Goal: Information Seeking & Learning: Learn about a topic

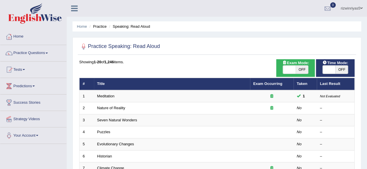
click at [299, 69] on span "OFF" at bounding box center [301, 70] width 13 height 8
checkbox input "true"
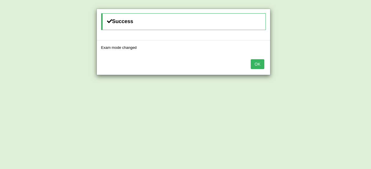
click at [336, 71] on body "Toggle navigation Home Practice Questions Speaking Practice Read Aloud Repeat S…" at bounding box center [185, 84] width 371 height 169
click at [254, 62] on button "OK" at bounding box center [257, 64] width 13 height 10
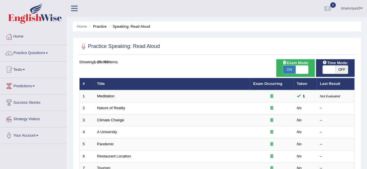
click at [333, 70] on span at bounding box center [328, 70] width 13 height 8
click at [335, 70] on span at bounding box center [341, 70] width 13 height 8
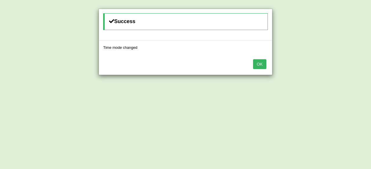
click at [258, 67] on button "OK" at bounding box center [259, 64] width 13 height 10
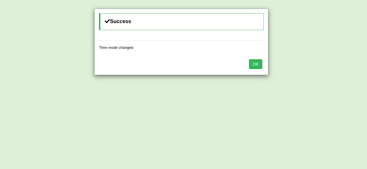
click at [258, 67] on button "OK" at bounding box center [255, 64] width 13 height 10
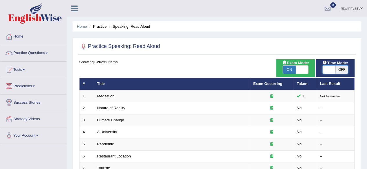
click at [334, 70] on span at bounding box center [328, 70] width 13 height 8
checkbox input "true"
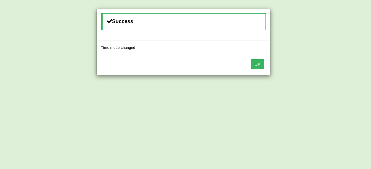
click at [261, 60] on button "OK" at bounding box center [257, 64] width 13 height 10
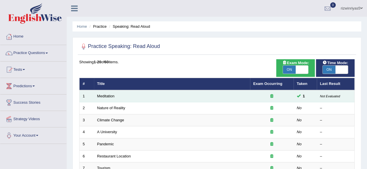
click at [269, 96] on div at bounding box center [271, 97] width 37 height 6
click at [102, 95] on link "Meditation" at bounding box center [105, 96] width 17 height 4
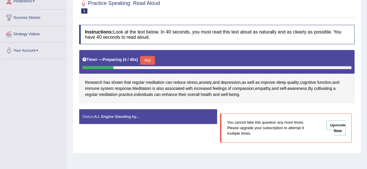
scroll to position [86, 0]
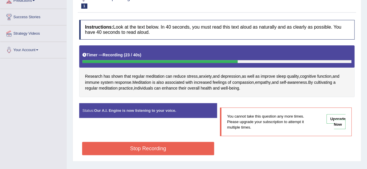
click at [178, 156] on button "Stop Recording" at bounding box center [148, 148] width 132 height 13
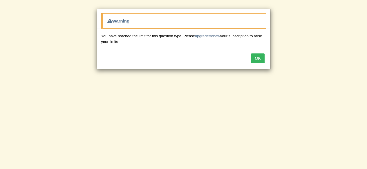
click at [254, 56] on button "OK" at bounding box center [257, 59] width 13 height 10
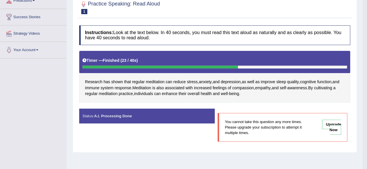
click at [177, 114] on div "Status: A.I. Processing Done" at bounding box center [146, 116] width 135 height 15
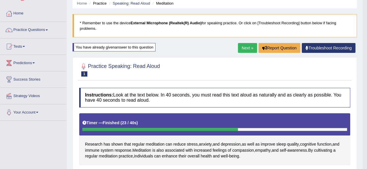
scroll to position [22, 0]
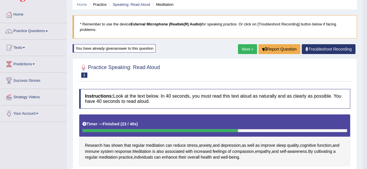
click at [248, 52] on link "Next »" at bounding box center [247, 49] width 19 height 10
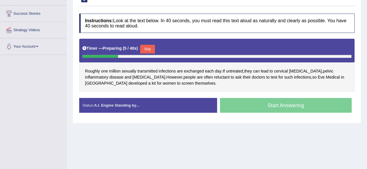
scroll to position [92, 0]
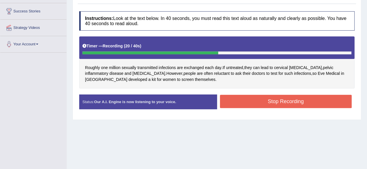
click at [291, 103] on div "Status: Our A.I. Engine is now listening to your voice. Start Answering Stop Re…" at bounding box center [216, 105] width 275 height 21
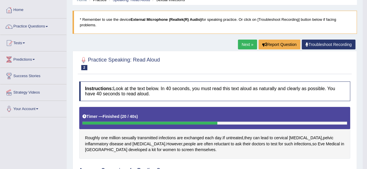
scroll to position [23, 0]
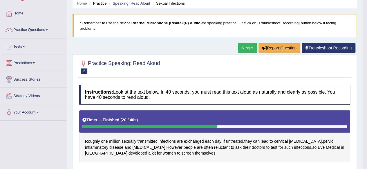
click at [245, 49] on link "Next »" at bounding box center [247, 48] width 19 height 10
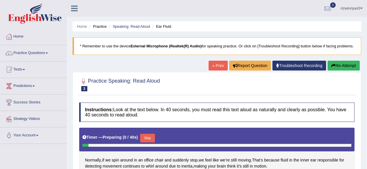
click at [305, 144] on div "Timer — Preparing ( 0 / 40s ) Skip" at bounding box center [216, 139] width 269 height 12
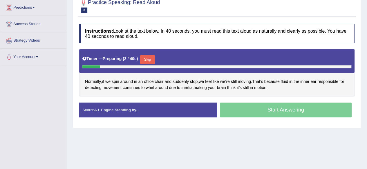
scroll to position [78, 0]
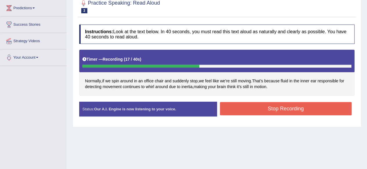
click at [307, 111] on button "Stop Recording" at bounding box center [286, 108] width 132 height 13
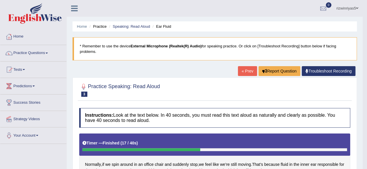
scroll to position [19, 0]
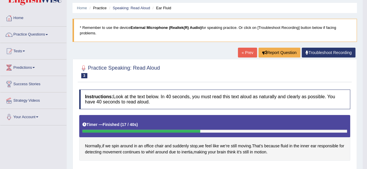
click at [243, 52] on link "« Prev" at bounding box center [247, 53] width 19 height 10
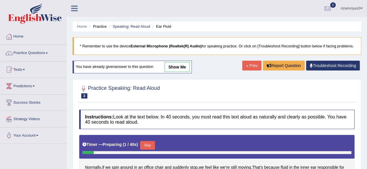
click at [250, 68] on link "« Prev" at bounding box center [251, 66] width 19 height 10
click at [139, 25] on link "Speaking: Read Aloud" at bounding box center [130, 26] width 37 height 4
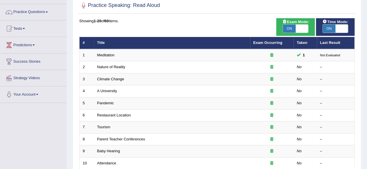
scroll to position [42, 0]
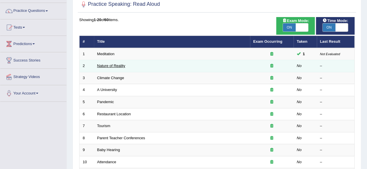
click at [117, 68] on link "Nature of Reality" at bounding box center [111, 66] width 28 height 4
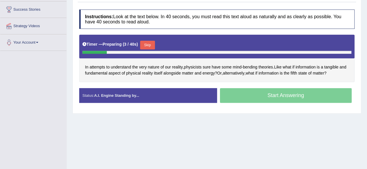
scroll to position [93, 0]
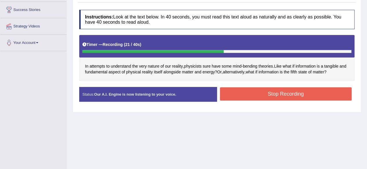
click at [297, 92] on button "Stop Recording" at bounding box center [286, 93] width 132 height 13
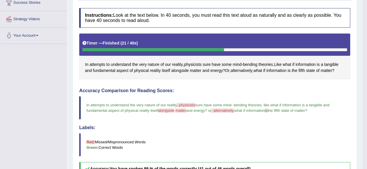
scroll to position [0, 0]
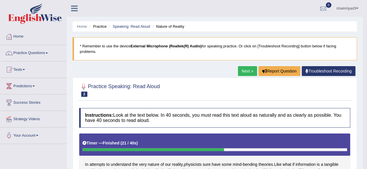
click at [241, 74] on link "Next »" at bounding box center [247, 71] width 19 height 10
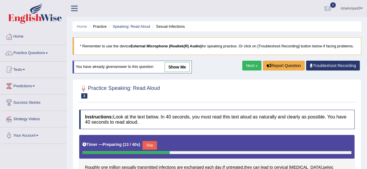
click at [252, 70] on link "Next »" at bounding box center [251, 66] width 19 height 10
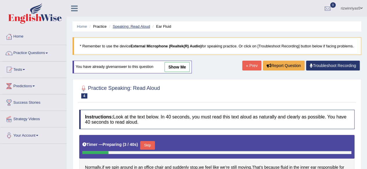
click at [144, 27] on link "Speaking: Read Aloud" at bounding box center [130, 26] width 37 height 4
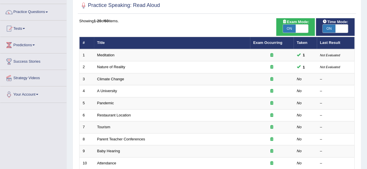
scroll to position [41, 0]
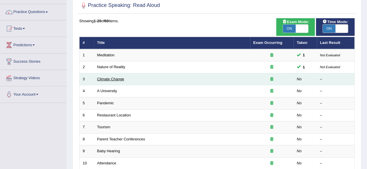
click at [112, 78] on link "Climate Change" at bounding box center [110, 79] width 27 height 4
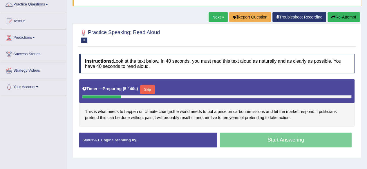
scroll to position [49, 0]
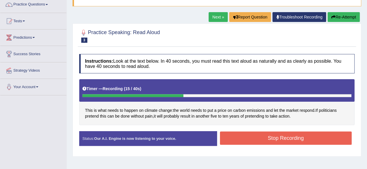
click at [340, 144] on button "Stop Recording" at bounding box center [286, 138] width 132 height 13
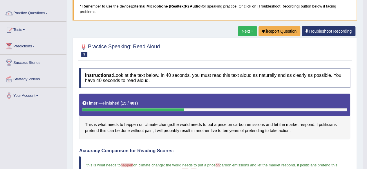
scroll to position [0, 0]
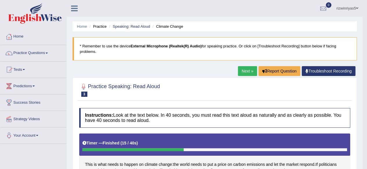
click at [251, 70] on link "Next »" at bounding box center [247, 71] width 19 height 10
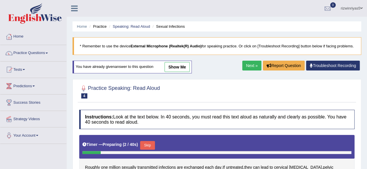
click at [251, 71] on link "Next »" at bounding box center [251, 66] width 19 height 10
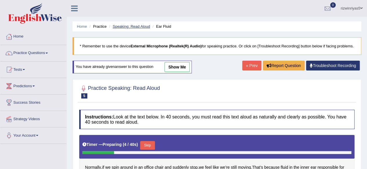
click at [136, 28] on link "Speaking: Read Aloud" at bounding box center [130, 26] width 37 height 4
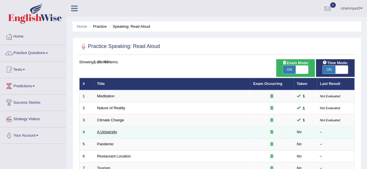
click at [102, 133] on link "A University" at bounding box center [107, 132] width 20 height 4
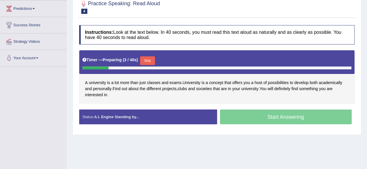
scroll to position [79, 0]
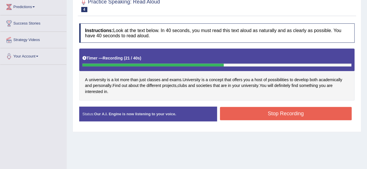
click at [316, 121] on button "Stop Recording" at bounding box center [286, 113] width 132 height 13
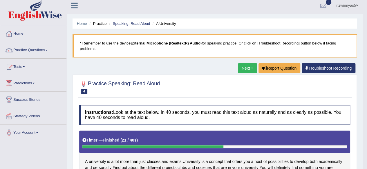
scroll to position [0, 0]
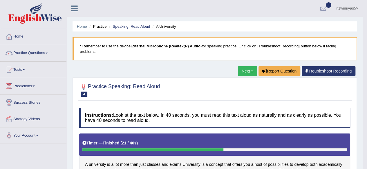
click at [134, 27] on link "Speaking: Read Aloud" at bounding box center [130, 26] width 37 height 4
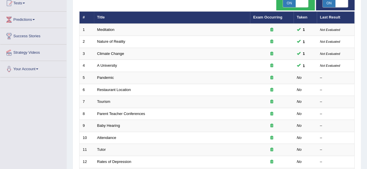
scroll to position [71, 0]
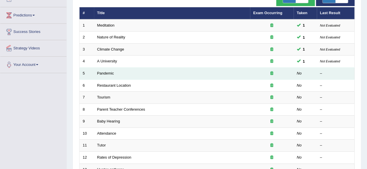
click at [270, 73] on icon at bounding box center [271, 74] width 3 height 4
click at [106, 72] on link "Pandemic" at bounding box center [105, 73] width 17 height 4
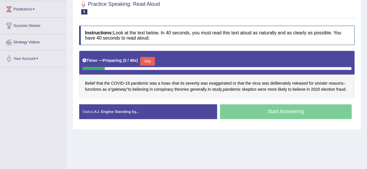
scroll to position [90, 0]
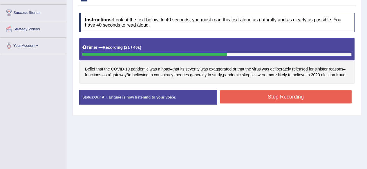
click at [329, 104] on button "Stop Recording" at bounding box center [286, 96] width 132 height 13
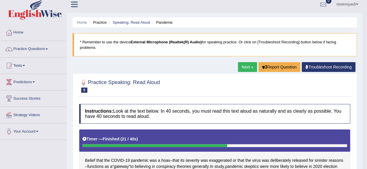
scroll to position [0, 0]
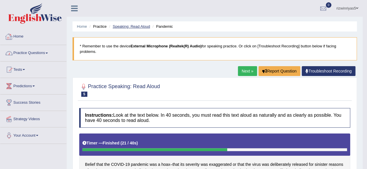
click at [143, 28] on link "Speaking: Read Aloud" at bounding box center [130, 26] width 37 height 4
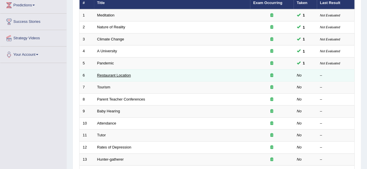
click at [122, 75] on link "Restaurant Location" at bounding box center [114, 75] width 34 height 4
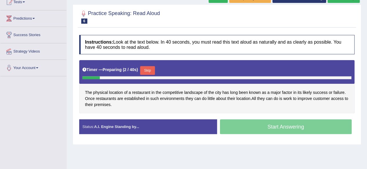
scroll to position [69, 0]
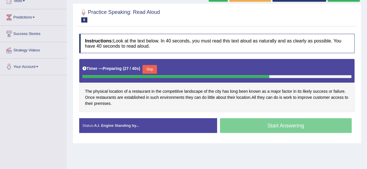
click at [156, 74] on button "Skip" at bounding box center [149, 69] width 14 height 9
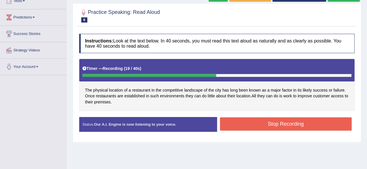
click at [295, 131] on button "Stop Recording" at bounding box center [286, 124] width 132 height 13
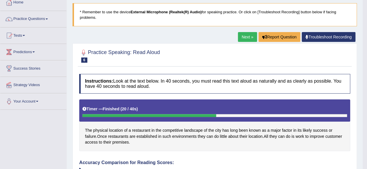
scroll to position [0, 0]
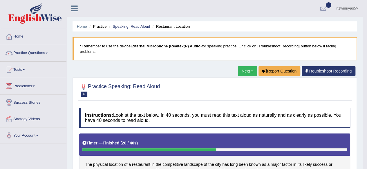
click at [138, 27] on link "Speaking: Read Aloud" at bounding box center [130, 26] width 37 height 4
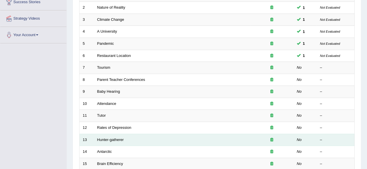
click at [341, 139] on div "–" at bounding box center [335, 141] width 31 height 6
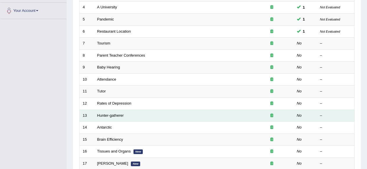
scroll to position [125, 0]
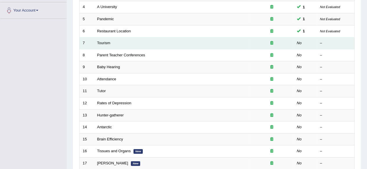
click at [103, 44] on td "Tourism" at bounding box center [172, 43] width 156 height 12
drag, startPoint x: 103, startPoint y: 44, endPoint x: 111, endPoint y: 40, distance: 9.7
click at [111, 40] on td "Tourism" at bounding box center [172, 43] width 156 height 12
click at [107, 42] on link "Tourism" at bounding box center [103, 43] width 13 height 4
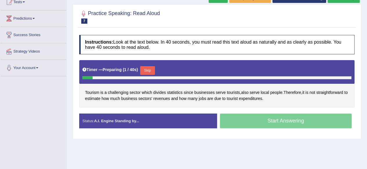
scroll to position [81, 0]
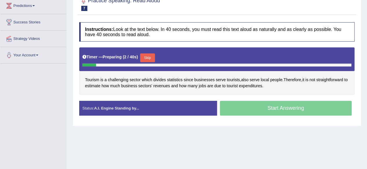
drag, startPoint x: 371, startPoint y: 65, endPoint x: 371, endPoint y: 107, distance: 42.6
click at [366, 89] on html "Toggle navigation Home Practice Questions Speaking Practice Read Aloud Repeat S…" at bounding box center [183, 3] width 367 height 169
click at [143, 60] on button "Skip" at bounding box center [147, 58] width 14 height 9
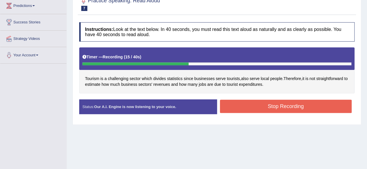
click at [308, 109] on button "Stop Recording" at bounding box center [286, 106] width 132 height 13
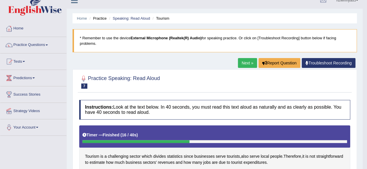
scroll to position [0, 0]
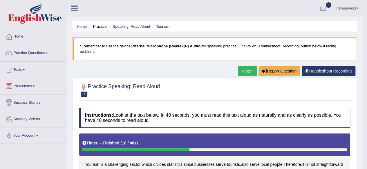
click at [140, 25] on link "Speaking: Read Aloud" at bounding box center [130, 26] width 37 height 4
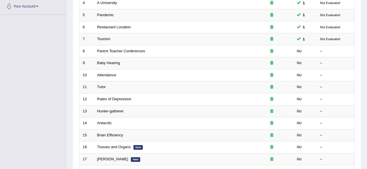
scroll to position [130, 0]
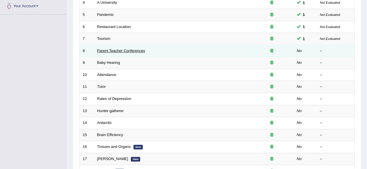
click at [135, 50] on link "Parent Teacher Conferences" at bounding box center [121, 51] width 48 height 4
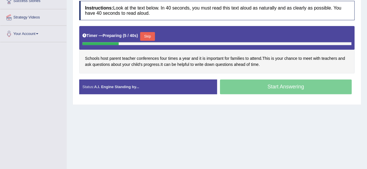
scroll to position [75, 0]
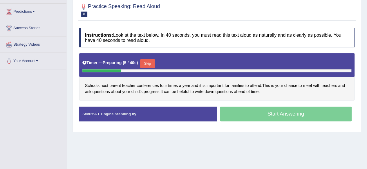
click at [343, 153] on div "Home Practice Speaking: Read Aloud Parent Teacher Conferences * Remember to use…" at bounding box center [217, 70] width 300 height 290
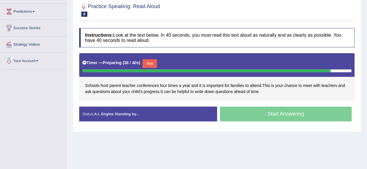
click at [153, 64] on button "Skip" at bounding box center [149, 63] width 14 height 9
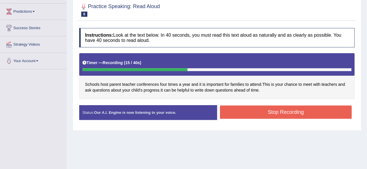
click at [245, 114] on button "Stop Recording" at bounding box center [286, 112] width 132 height 13
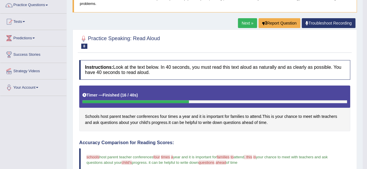
scroll to position [0, 0]
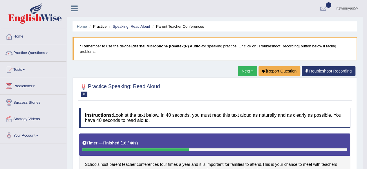
click at [142, 28] on link "Speaking: Read Aloud" at bounding box center [130, 26] width 37 height 4
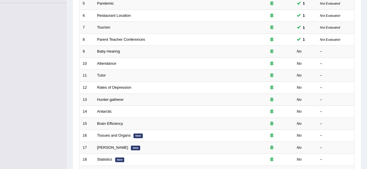
scroll to position [142, 0]
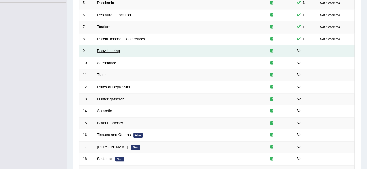
click at [114, 51] on link "Baby Hearing" at bounding box center [108, 51] width 23 height 4
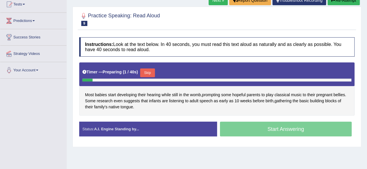
scroll to position [65, 0]
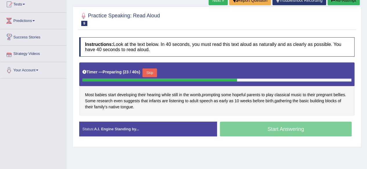
click at [146, 77] on button "Skip" at bounding box center [149, 73] width 14 height 9
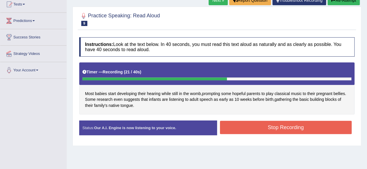
click at [319, 134] on button "Stop Recording" at bounding box center [286, 127] width 132 height 13
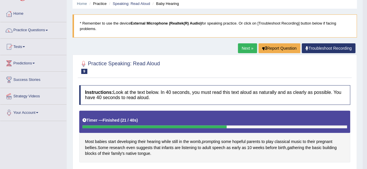
scroll to position [0, 0]
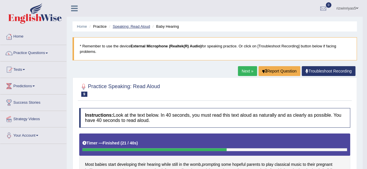
click at [144, 28] on link "Speaking: Read Aloud" at bounding box center [130, 26] width 37 height 4
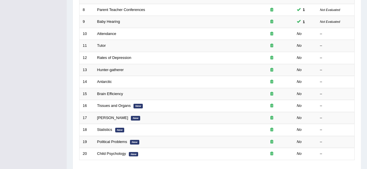
scroll to position [171, 0]
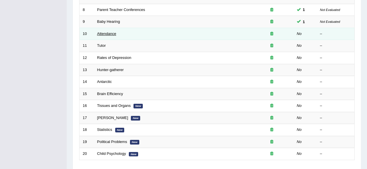
click at [111, 32] on link "Attendance" at bounding box center [106, 34] width 19 height 4
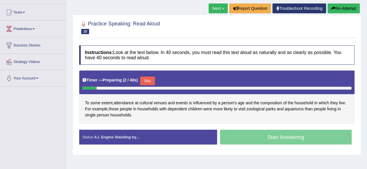
scroll to position [67, 0]
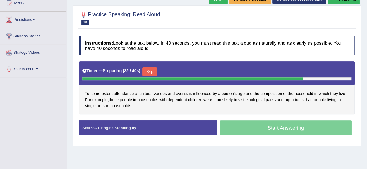
click at [151, 76] on button "Skip" at bounding box center [149, 72] width 14 height 9
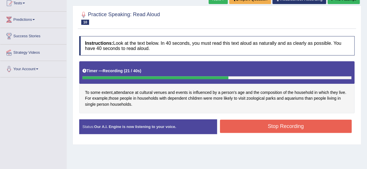
click at [231, 127] on button "Stop Recording" at bounding box center [286, 126] width 132 height 13
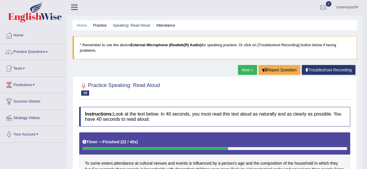
scroll to position [0, 0]
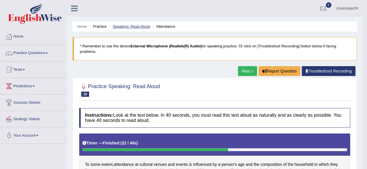
click at [143, 25] on link "Speaking: Read Aloud" at bounding box center [130, 26] width 37 height 4
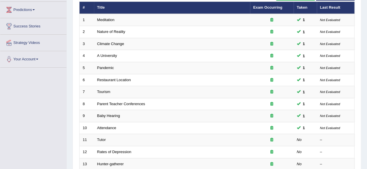
scroll to position [121, 0]
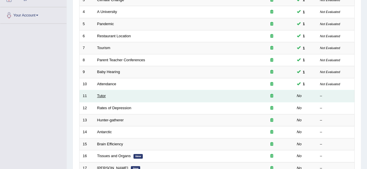
click at [99, 95] on link "Tutor" at bounding box center [101, 96] width 9 height 4
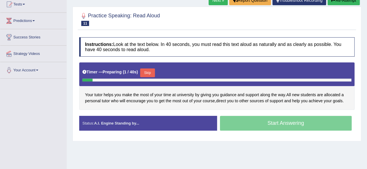
scroll to position [67, 0]
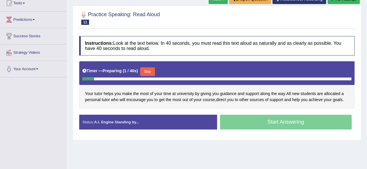
drag, startPoint x: 0, startPoint y: 0, endPoint x: 371, endPoint y: 79, distance: 378.9
click at [366, 79] on html "Toggle navigation Home Practice Questions Speaking Practice Read Aloud Repeat S…" at bounding box center [183, 17] width 367 height 169
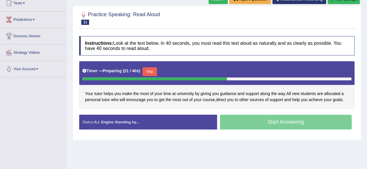
click at [147, 76] on button "Skip" at bounding box center [149, 72] width 14 height 9
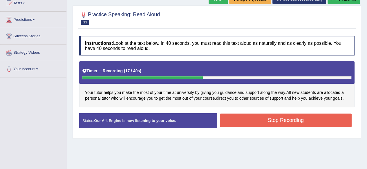
click at [249, 124] on button "Stop Recording" at bounding box center [286, 120] width 132 height 13
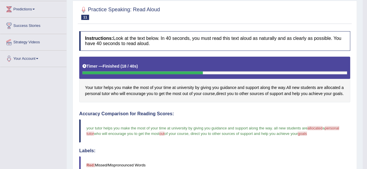
scroll to position [0, 0]
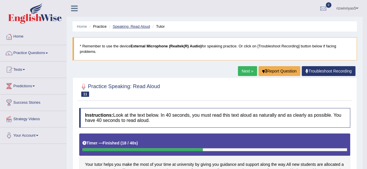
click at [127, 28] on link "Speaking: Read Aloud" at bounding box center [130, 26] width 37 height 4
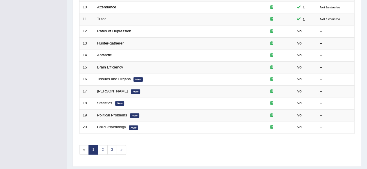
scroll to position [192, 0]
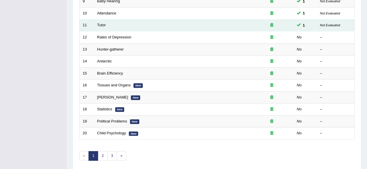
drag, startPoint x: 361, startPoint y: 103, endPoint x: 173, endPoint y: 26, distance: 203.2
click at [173, 26] on td "Tutor" at bounding box center [172, 25] width 156 height 12
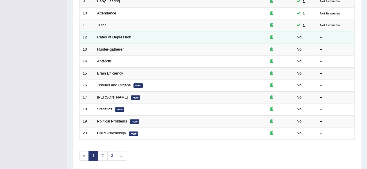
click at [123, 37] on link "Rates of Depression" at bounding box center [114, 37] width 34 height 4
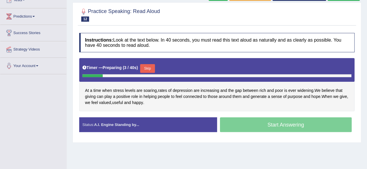
scroll to position [69, 0]
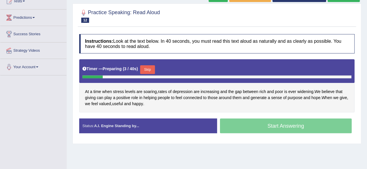
drag, startPoint x: 0, startPoint y: 0, endPoint x: 370, endPoint y: 90, distance: 380.7
click at [366, 90] on html "Toggle navigation Home Practice Questions Speaking Practice Read Aloud Repeat S…" at bounding box center [183, 15] width 367 height 169
click at [152, 72] on button "Skip" at bounding box center [149, 69] width 14 height 9
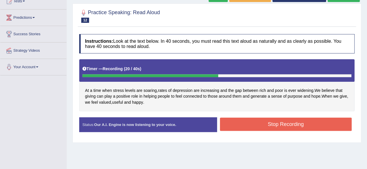
click at [260, 131] on button "Stop Recording" at bounding box center [286, 124] width 132 height 13
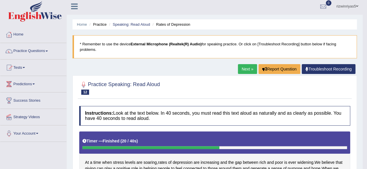
scroll to position [1, 0]
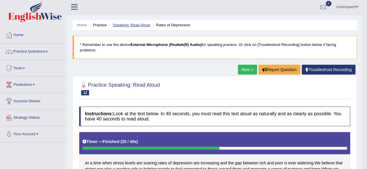
click at [142, 26] on link "Speaking: Read Aloud" at bounding box center [130, 25] width 37 height 4
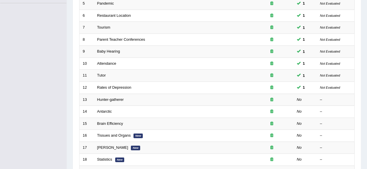
scroll to position [150, 0]
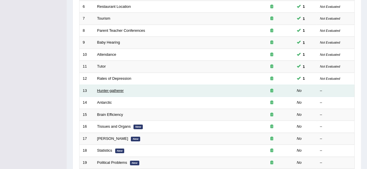
click at [119, 90] on link "Hunter-gatherer" at bounding box center [110, 91] width 27 height 4
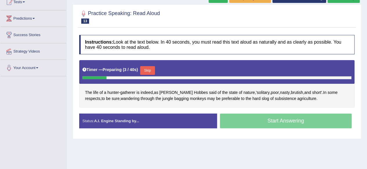
scroll to position [69, 0]
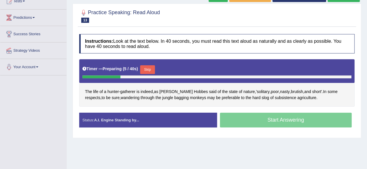
click at [149, 70] on button "Skip" at bounding box center [147, 69] width 14 height 9
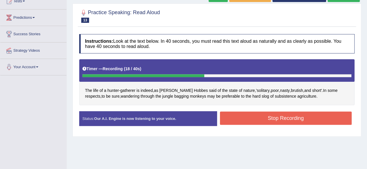
click at [245, 121] on button "Stop Recording" at bounding box center [286, 118] width 132 height 13
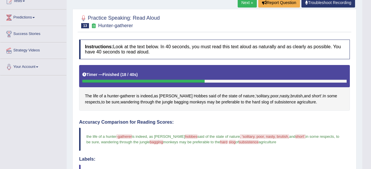
click at [364, 66] on body "Toggle navigation Home Practice Questions Speaking Practice Read Aloud Repeat S…" at bounding box center [185, 15] width 371 height 169
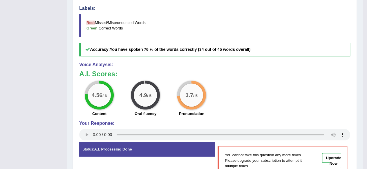
scroll to position [0, 0]
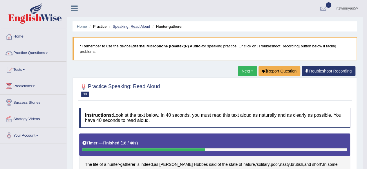
click at [136, 25] on link "Speaking: Read Aloud" at bounding box center [130, 26] width 37 height 4
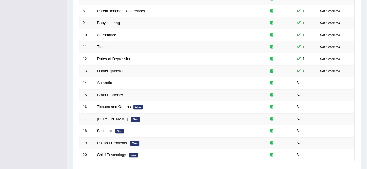
scroll to position [196, 0]
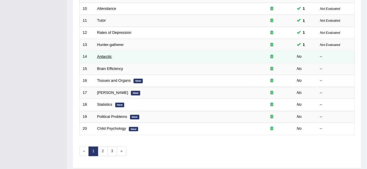
click at [100, 55] on link "Antarctic" at bounding box center [104, 56] width 15 height 4
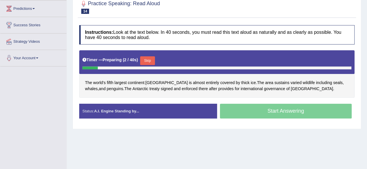
scroll to position [79, 0]
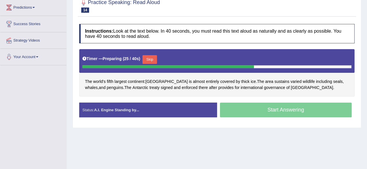
click at [149, 62] on button "Skip" at bounding box center [149, 59] width 14 height 9
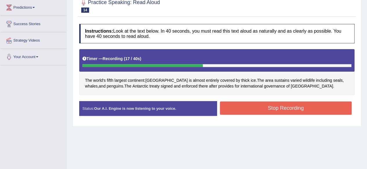
click at [248, 108] on button "Stop Recording" at bounding box center [286, 108] width 132 height 13
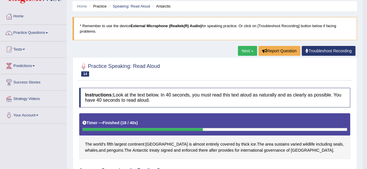
scroll to position [0, 0]
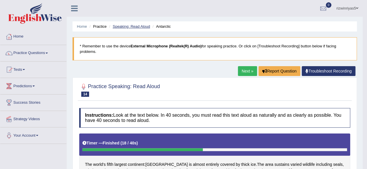
click at [141, 25] on link "Speaking: Read Aloud" at bounding box center [130, 26] width 37 height 4
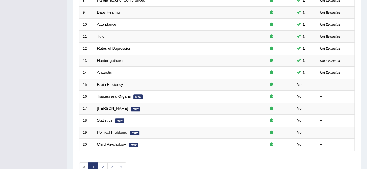
scroll to position [180, 0]
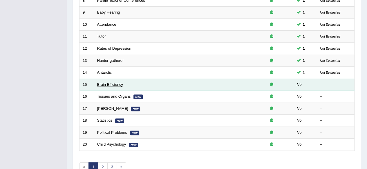
click at [118, 83] on link "Brain Efficiency" at bounding box center [110, 85] width 26 height 4
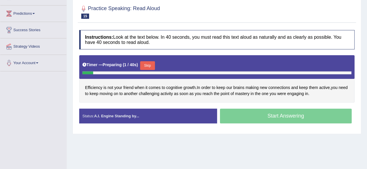
drag, startPoint x: 371, startPoint y: 60, endPoint x: 361, endPoint y: 99, distance: 39.6
click at [361, 97] on html "Toggle navigation Home Practice Questions Speaking Practice Read Aloud Repeat S…" at bounding box center [183, 11] width 367 height 169
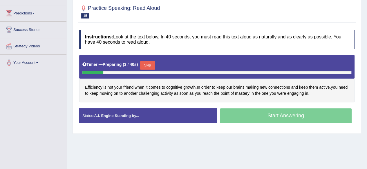
drag, startPoint x: 167, startPoint y: 109, endPoint x: 144, endPoint y: 83, distance: 34.8
click at [144, 83] on div "Instructions: Look at the text below. In 40 seconds, you must read this text al…" at bounding box center [217, 79] width 278 height 104
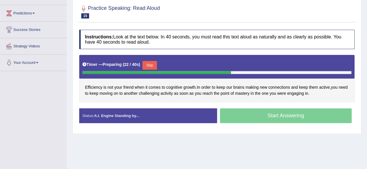
click at [156, 67] on button "Skip" at bounding box center [149, 65] width 14 height 9
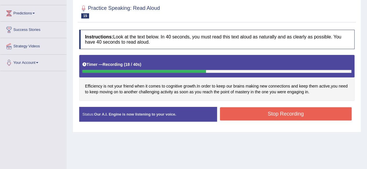
click at [230, 114] on button "Stop Recording" at bounding box center [286, 113] width 132 height 13
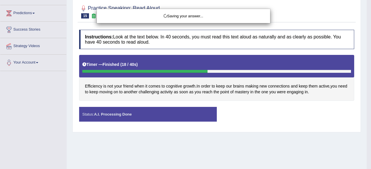
click at [230, 114] on div "Saving your answer..." at bounding box center [185, 84] width 371 height 169
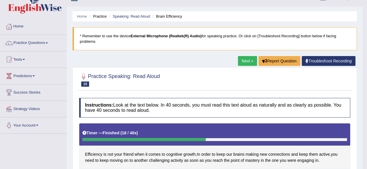
scroll to position [0, 0]
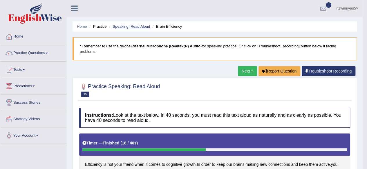
click at [140, 25] on link "Speaking: Read Aloud" at bounding box center [130, 26] width 37 height 4
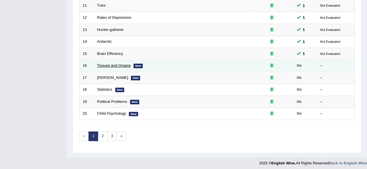
click at [119, 64] on link "Tissues and Organs" at bounding box center [114, 65] width 34 height 4
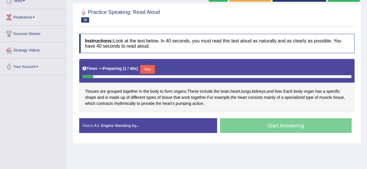
scroll to position [70, 0]
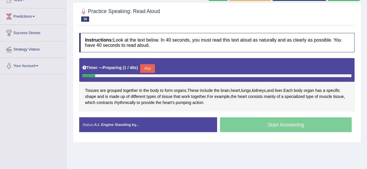
drag, startPoint x: 371, startPoint y: 61, endPoint x: 371, endPoint y: 98, distance: 36.8
click at [366, 98] on html "Toggle navigation Home Practice Questions Speaking Practice Read Aloud Repeat S…" at bounding box center [183, 14] width 367 height 169
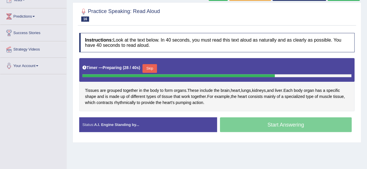
click at [155, 73] on button "Skip" at bounding box center [149, 68] width 14 height 9
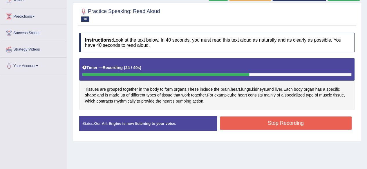
click at [248, 129] on button "Stop Recording" at bounding box center [286, 123] width 132 height 13
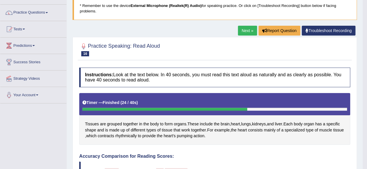
scroll to position [0, 0]
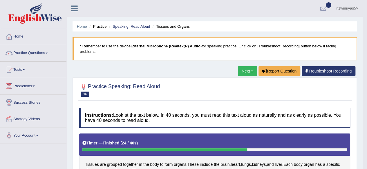
click at [140, 24] on link "Speaking: Read Aloud" at bounding box center [130, 26] width 37 height 4
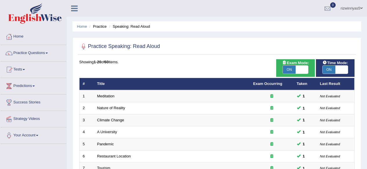
scroll to position [199, 0]
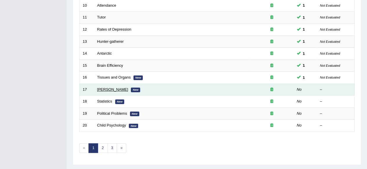
click at [117, 87] on link "[PERSON_NAME]" at bounding box center [112, 89] width 31 height 4
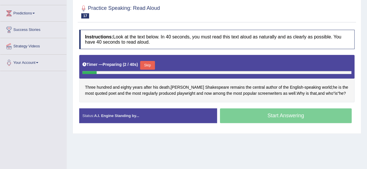
scroll to position [74, 0]
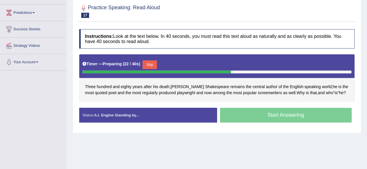
click at [156, 68] on button "Skip" at bounding box center [149, 65] width 14 height 9
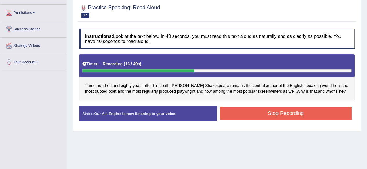
click at [241, 116] on button "Stop Recording" at bounding box center [286, 113] width 132 height 13
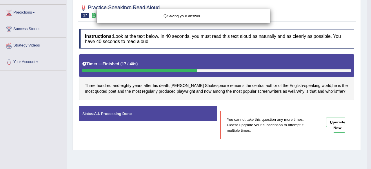
click at [363, 125] on div "Saving your answer..." at bounding box center [185, 84] width 371 height 169
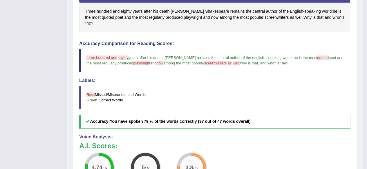
scroll to position [0, 0]
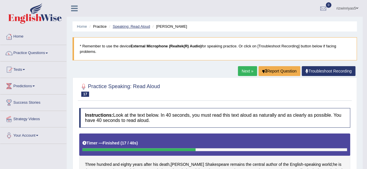
click at [143, 27] on link "Speaking: Read Aloud" at bounding box center [130, 26] width 37 height 4
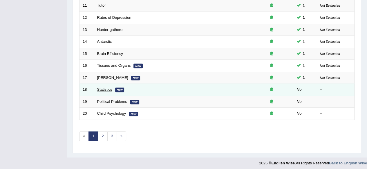
click at [105, 87] on link "Statistics" at bounding box center [104, 89] width 15 height 4
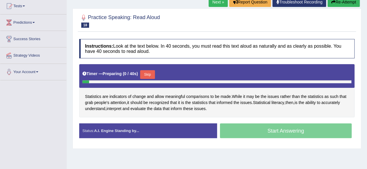
scroll to position [66, 0]
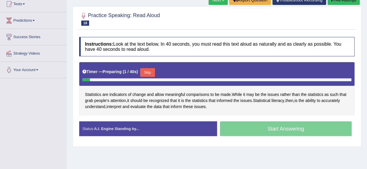
drag, startPoint x: 0, startPoint y: 0, endPoint x: 371, endPoint y: 58, distance: 375.0
click at [366, 58] on html "Toggle navigation Home Practice Questions Speaking Practice Read Aloud Repeat S…" at bounding box center [183, 18] width 367 height 169
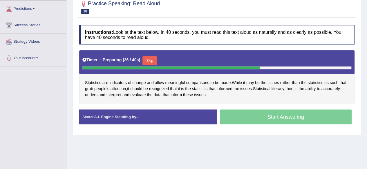
click at [149, 65] on button "Skip" at bounding box center [149, 60] width 14 height 9
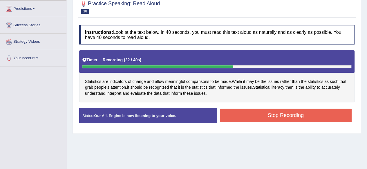
click at [251, 117] on button "Stop Recording" at bounding box center [286, 115] width 132 height 13
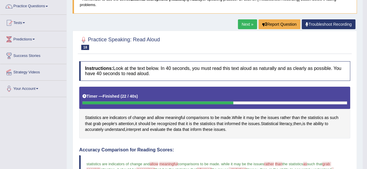
scroll to position [0, 0]
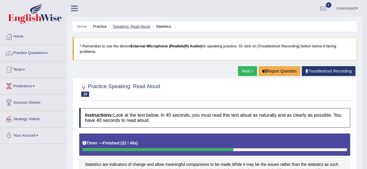
click at [143, 25] on link "Speaking: Read Aloud" at bounding box center [130, 26] width 37 height 4
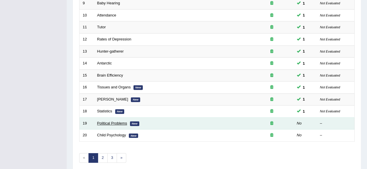
drag, startPoint x: 0, startPoint y: 0, endPoint x: 118, endPoint y: 123, distance: 170.1
click at [118, 123] on link "Political Problems" at bounding box center [112, 123] width 30 height 4
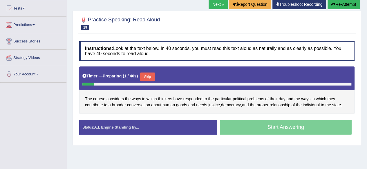
scroll to position [66, 0]
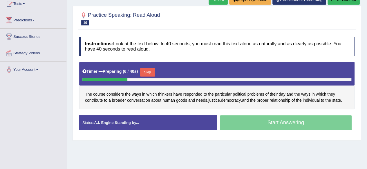
click at [154, 76] on button "Skip" at bounding box center [147, 72] width 14 height 9
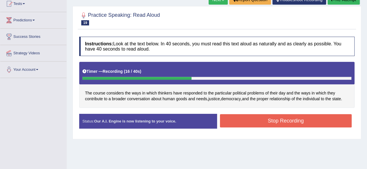
click at [249, 123] on button "Stop Recording" at bounding box center [286, 120] width 132 height 13
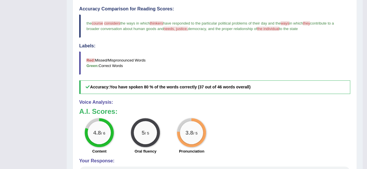
scroll to position [0, 0]
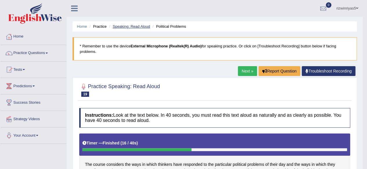
click at [141, 24] on link "Speaking: Read Aloud" at bounding box center [130, 26] width 37 height 4
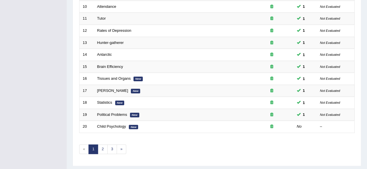
scroll to position [199, 0]
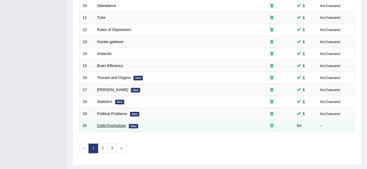
click at [114, 124] on link "Child Psychology" at bounding box center [111, 126] width 29 height 4
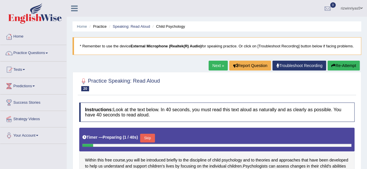
scroll to position [71, 0]
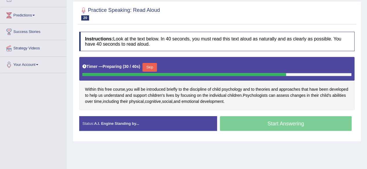
click at [156, 71] on button "Skip" at bounding box center [149, 67] width 14 height 9
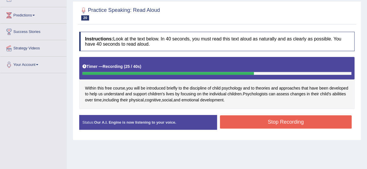
click at [260, 127] on button "Stop Recording" at bounding box center [286, 122] width 132 height 13
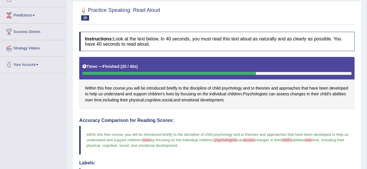
drag, startPoint x: 371, startPoint y: 66, endPoint x: 371, endPoint y: 103, distance: 37.4
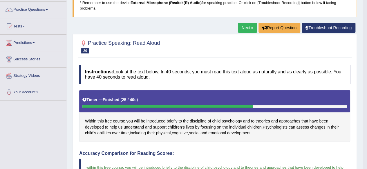
scroll to position [192, 0]
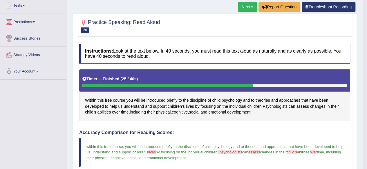
scroll to position [0, 0]
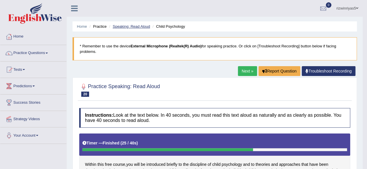
click at [136, 25] on link "Speaking: Read Aloud" at bounding box center [130, 26] width 37 height 4
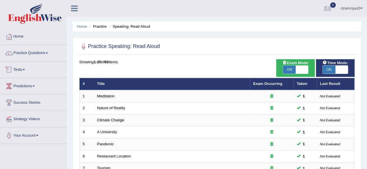
click at [24, 68] on link "Tests" at bounding box center [33, 69] width 66 height 14
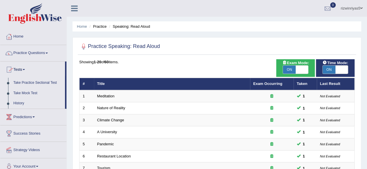
click at [24, 68] on link "Tests" at bounding box center [32, 69] width 65 height 14
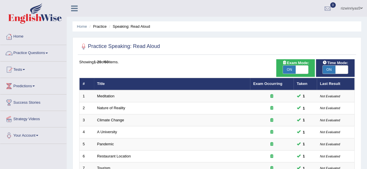
click at [43, 54] on link "Practice Questions" at bounding box center [33, 52] width 66 height 14
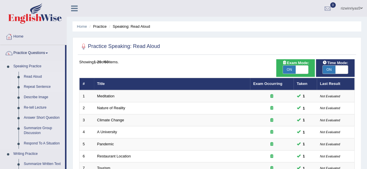
click at [38, 87] on link "Repeat Sentence" at bounding box center [43, 87] width 44 height 10
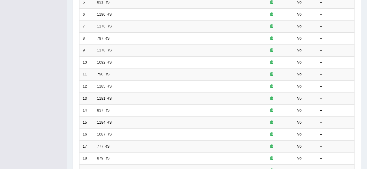
scroll to position [43, 0]
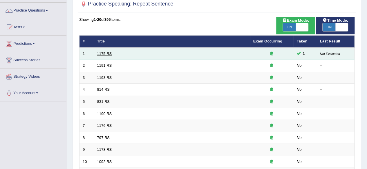
click at [109, 52] on link "1175 RS" at bounding box center [104, 54] width 15 height 4
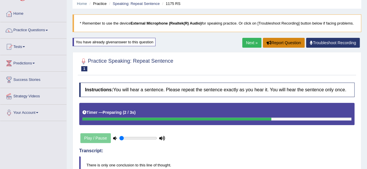
drag, startPoint x: 0, startPoint y: 0, endPoint x: 325, endPoint y: 84, distance: 336.0
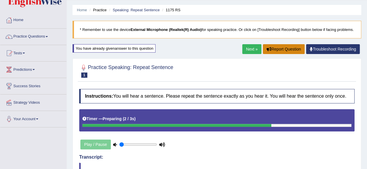
scroll to position [11, 0]
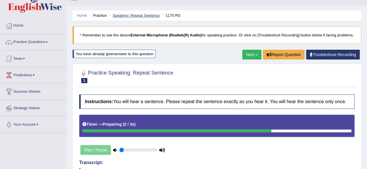
click at [147, 16] on link "Speaking: Repeat Sentence" at bounding box center [135, 15] width 47 height 4
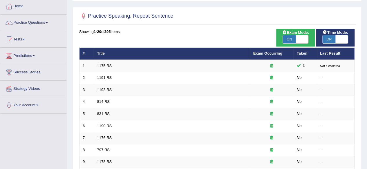
scroll to position [23, 0]
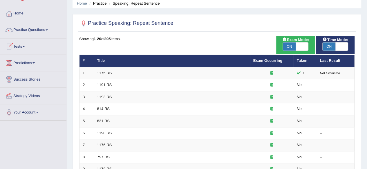
click at [25, 45] on link "Tests" at bounding box center [33, 46] width 66 height 14
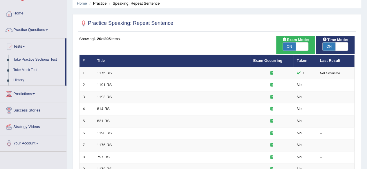
click at [27, 48] on link "Tests" at bounding box center [32, 46] width 65 height 14
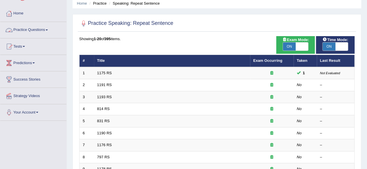
click at [33, 26] on link "Practice Questions" at bounding box center [33, 29] width 66 height 14
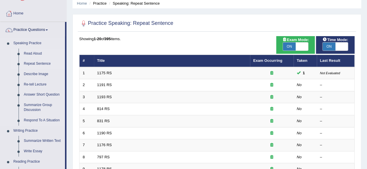
click at [31, 51] on link "Read Aloud" at bounding box center [43, 54] width 44 height 10
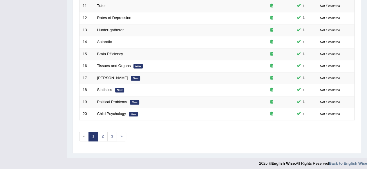
scroll to position [211, 0]
